Goal: Information Seeking & Learning: Learn about a topic

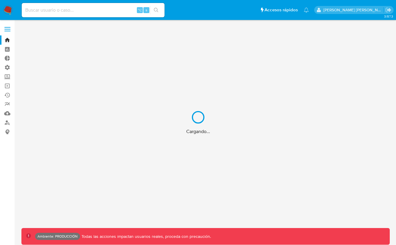
click at [60, 10] on div "Cargando..." at bounding box center [198, 122] width 396 height 245
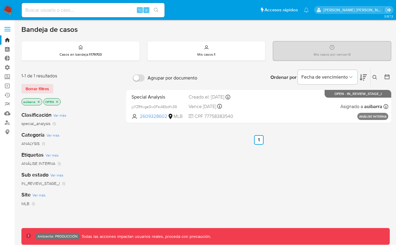
click at [90, 8] on input at bounding box center [93, 10] width 143 height 8
paste input "143125485"
type input "143125485"
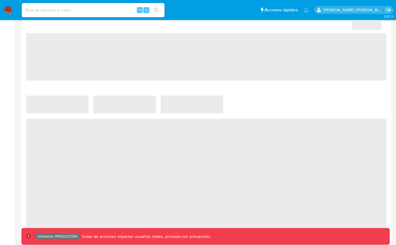
select select "10"
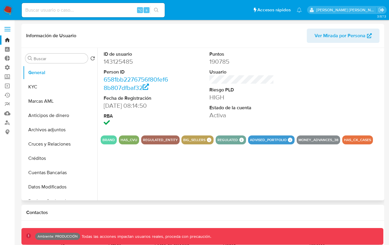
click at [343, 36] on span "Ver Mirada por Persona" at bounding box center [339, 36] width 51 height 14
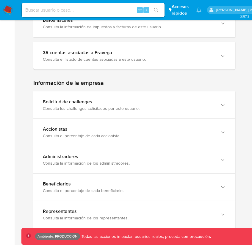
scroll to position [362, 0]
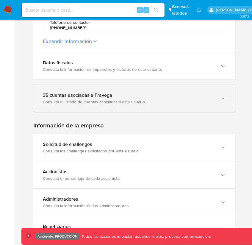
click at [136, 92] on div "35 cuentas asociadas a Fravega" at bounding box center [128, 95] width 171 height 6
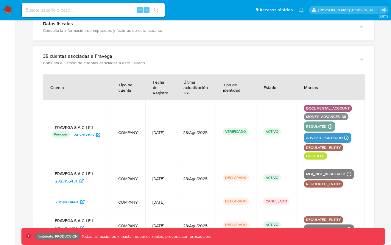
scroll to position [346, 0]
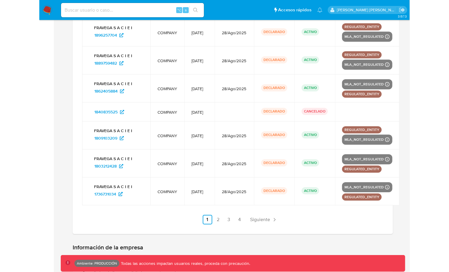
scroll to position [532, 0]
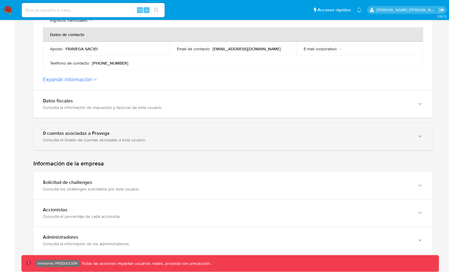
scroll to position [265, 0]
click at [98, 145] on section at bounding box center [232, 84] width 399 height 558
click at [110, 136] on div "Consulta el listado de cuentas asociadas a este usuario." at bounding box center [227, 138] width 368 height 5
